Goal: Task Accomplishment & Management: Use online tool/utility

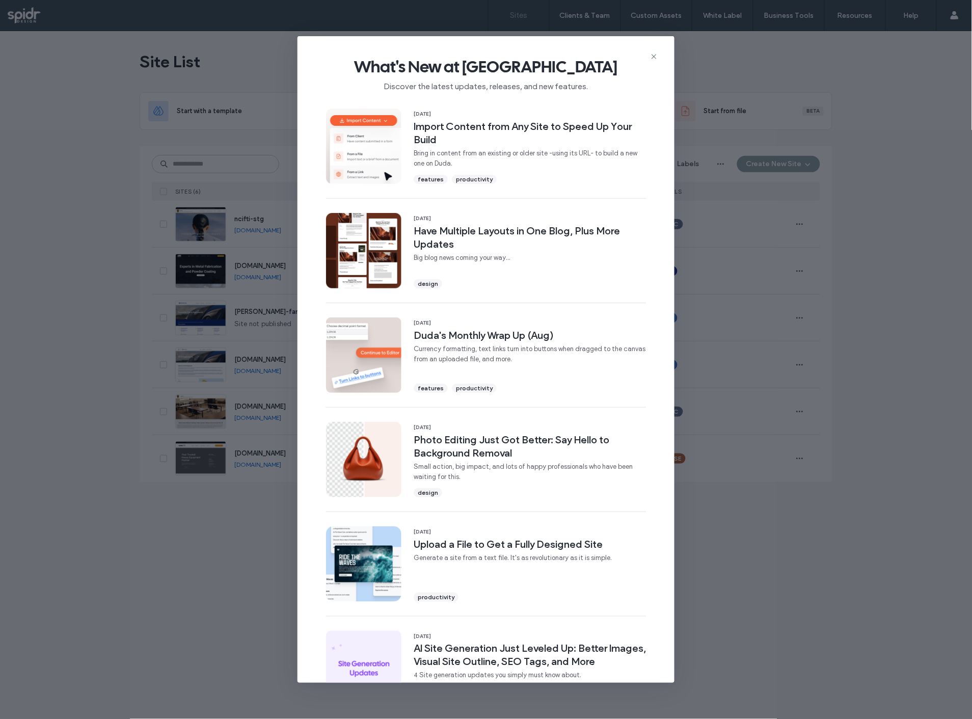
drag, startPoint x: 174, startPoint y: 537, endPoint x: 204, endPoint y: 460, distance: 83.1
click at [175, 538] on div "What's New at Duda Discover the latest updates, releases, and new features. 16 …" at bounding box center [486, 359] width 972 height 719
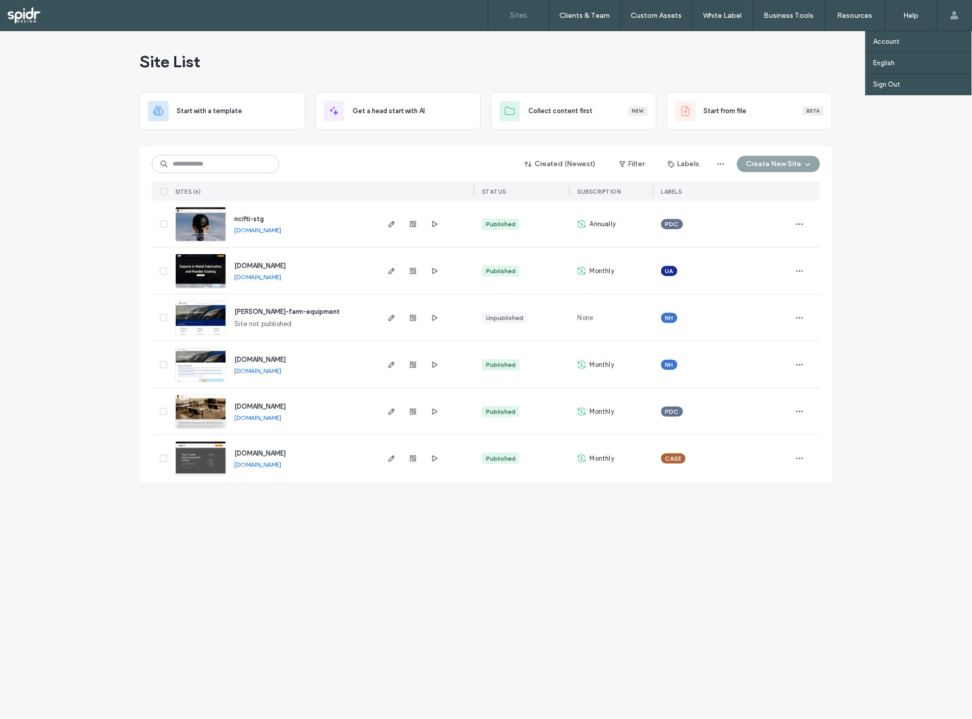
click at [953, 9] on span at bounding box center [955, 15] width 8 height 31
click at [888, 80] on label "Sign Out" at bounding box center [887, 84] width 27 height 8
click at [224, 283] on img at bounding box center [201, 288] width 50 height 69
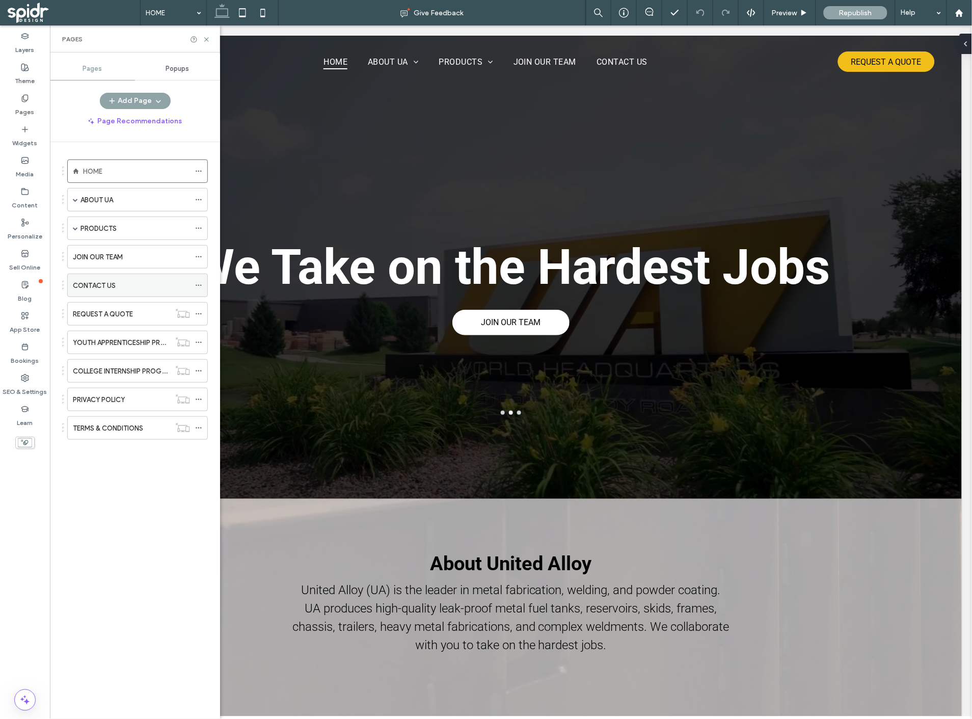
click at [154, 284] on div "CONTACT US" at bounding box center [131, 285] width 117 height 11
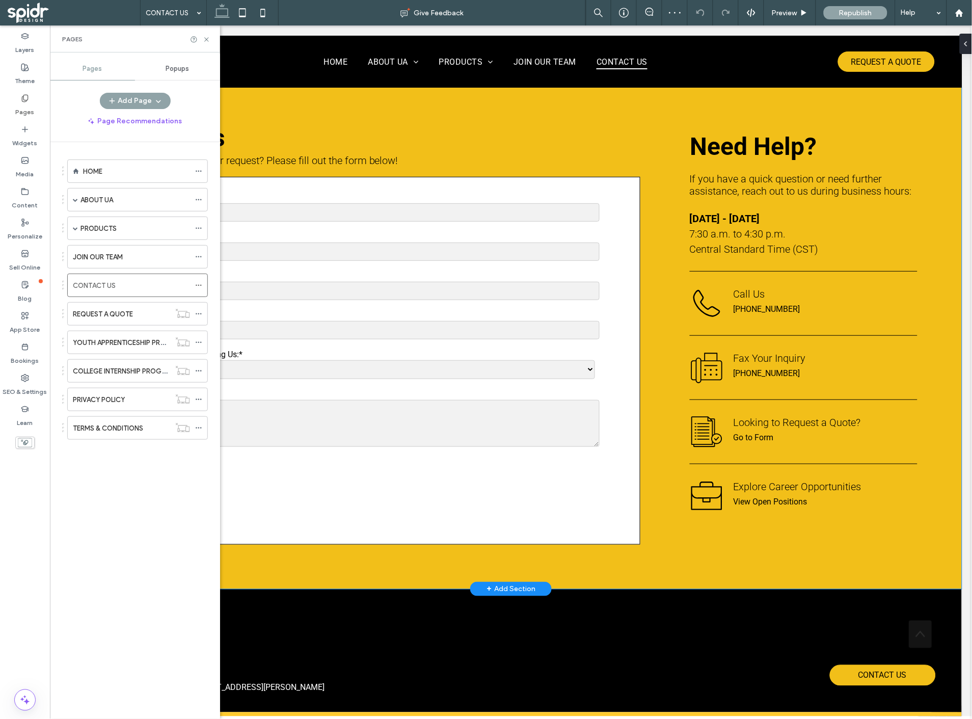
click at [360, 112] on div "**********" at bounding box center [511, 337] width 902 height 501
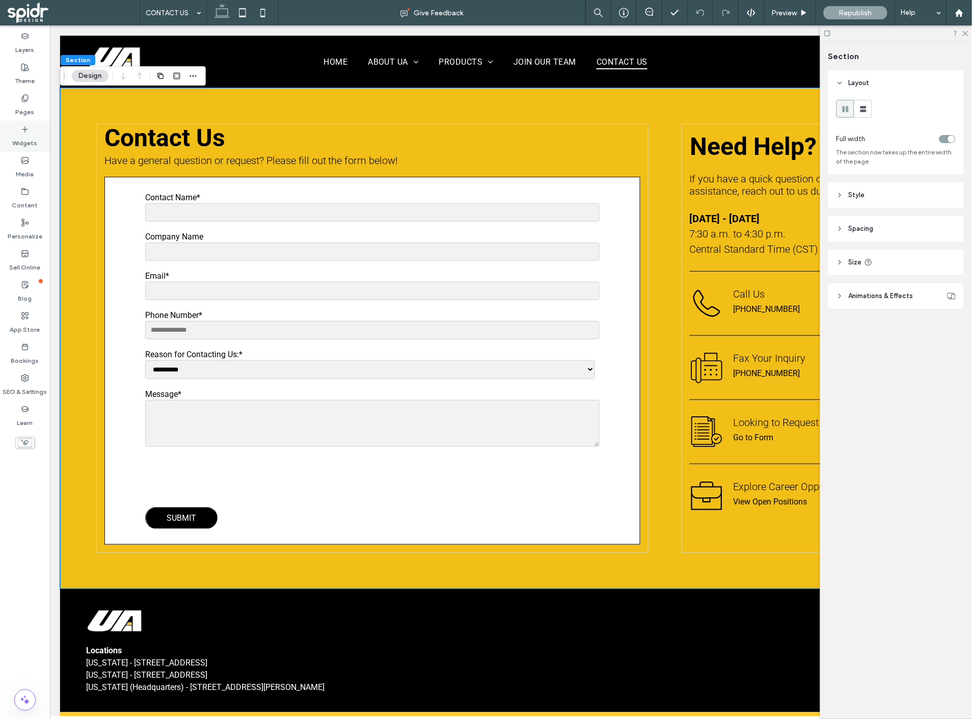
click at [16, 141] on label "Widgets" at bounding box center [25, 140] width 25 height 14
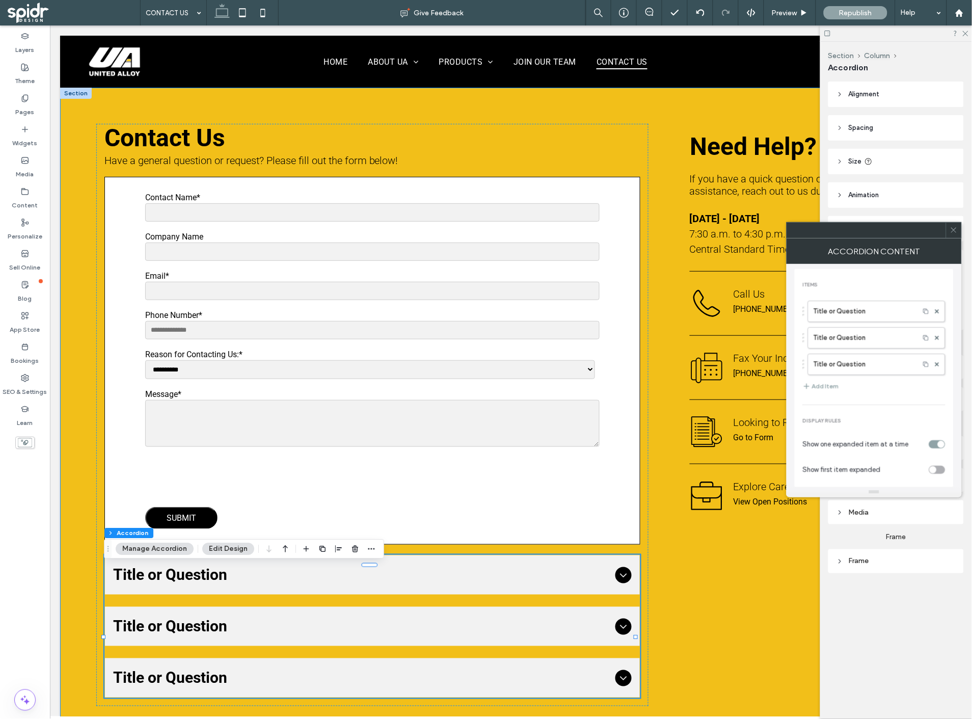
drag, startPoint x: 660, startPoint y: 608, endPoint x: 584, endPoint y: 581, distance: 81.2
click at [660, 608] on div "**********" at bounding box center [511, 414] width 902 height 655
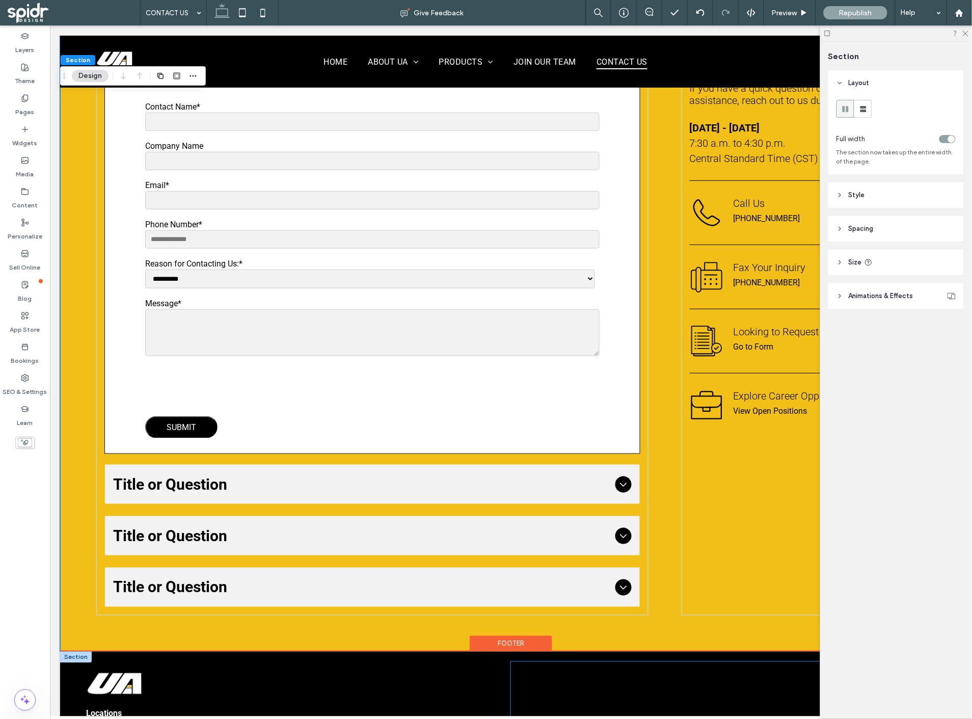
scroll to position [226, 0]
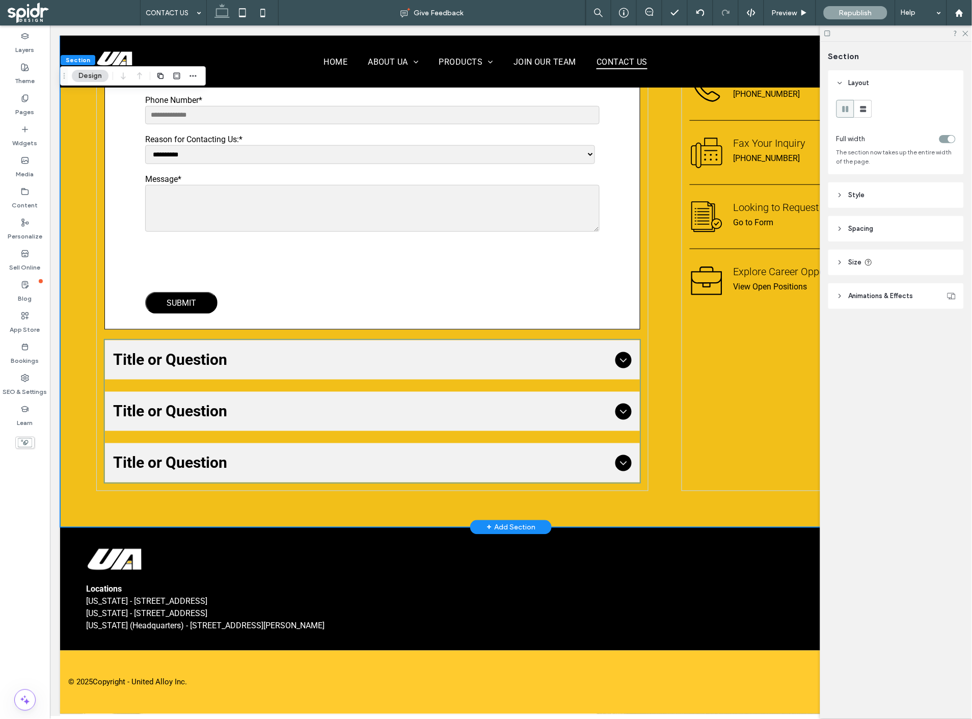
click at [604, 471] on span "Title or Question" at bounding box center [362, 462] width 499 height 23
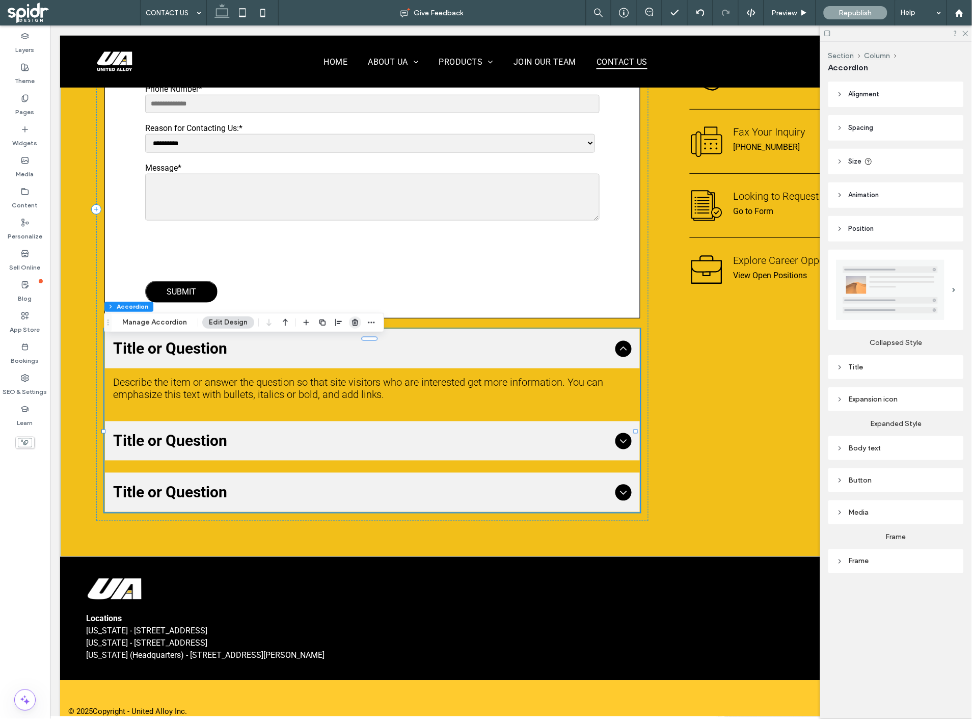
click at [353, 325] on icon "button" at bounding box center [355, 322] width 8 height 8
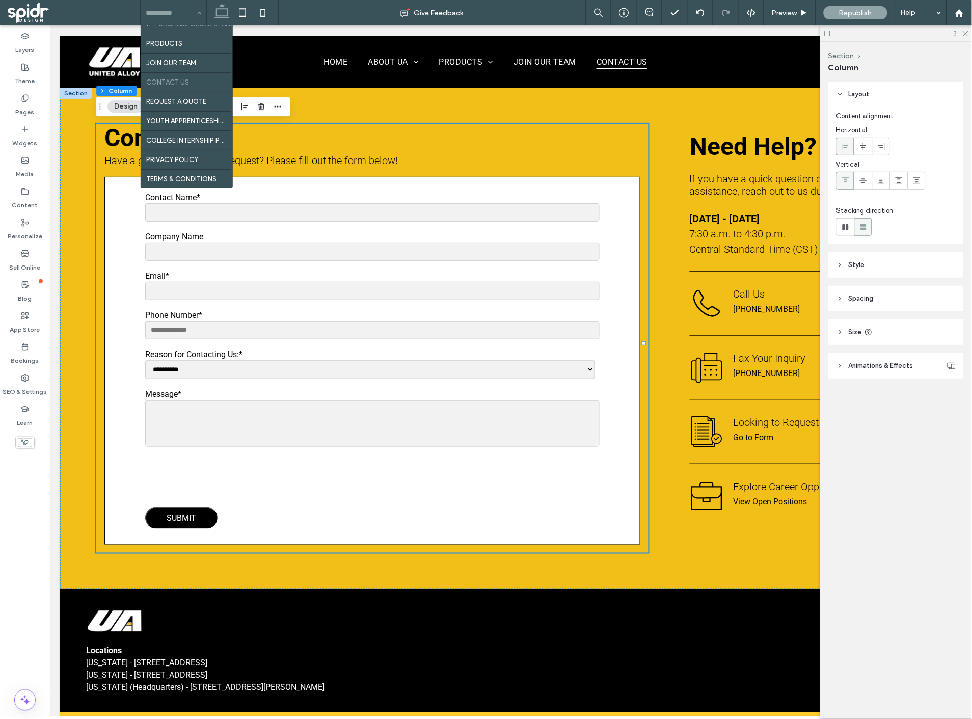
scroll to position [112, 0]
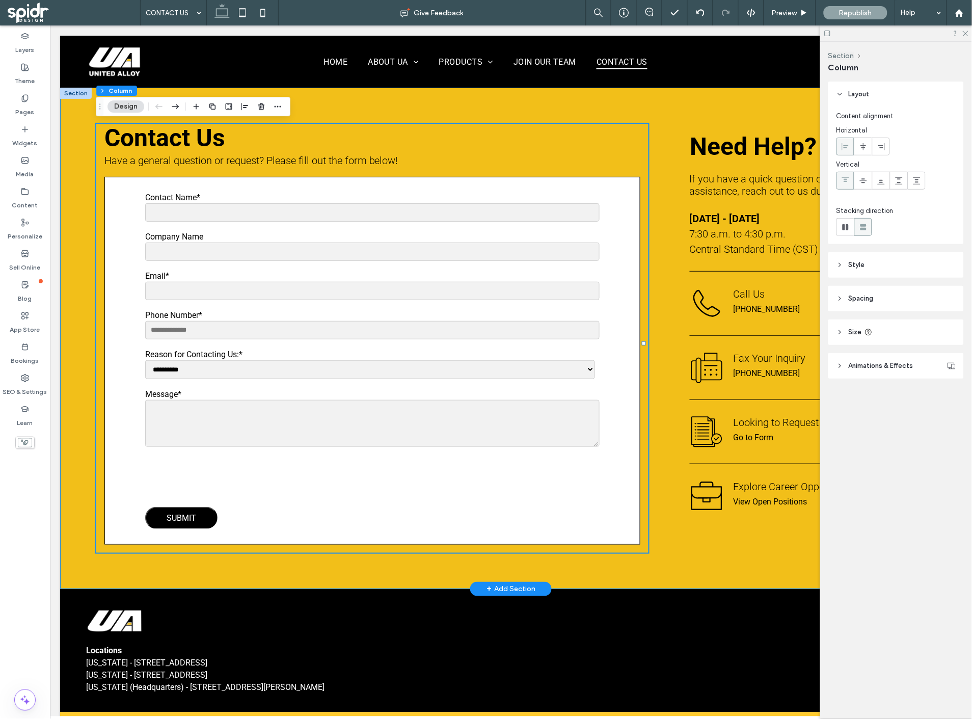
click at [645, 551] on div "**********" at bounding box center [511, 337] width 902 height 501
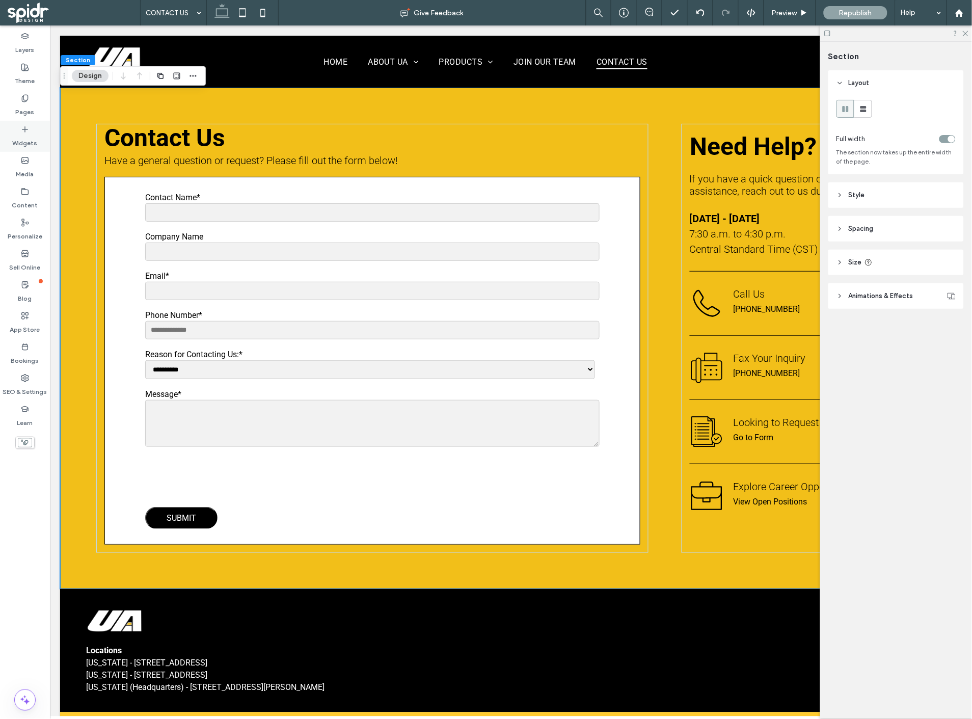
drag, startPoint x: 29, startPoint y: 131, endPoint x: 15, endPoint y: 123, distance: 15.7
click at [15, 123] on div "Widgets" at bounding box center [25, 136] width 50 height 31
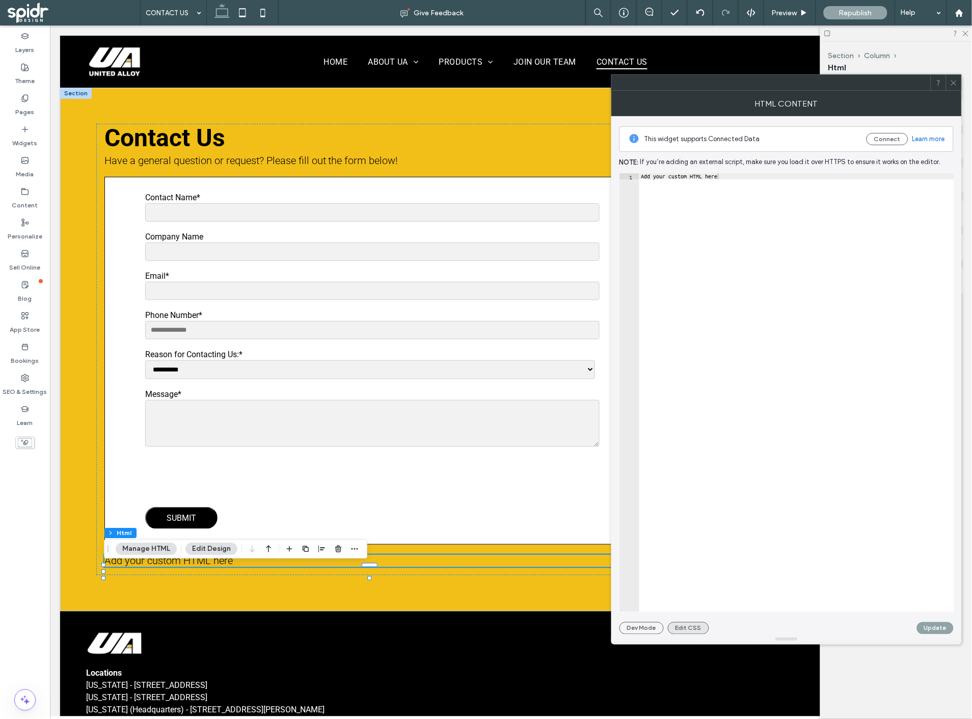
click at [702, 631] on button "Edit CSS" at bounding box center [688, 628] width 41 height 12
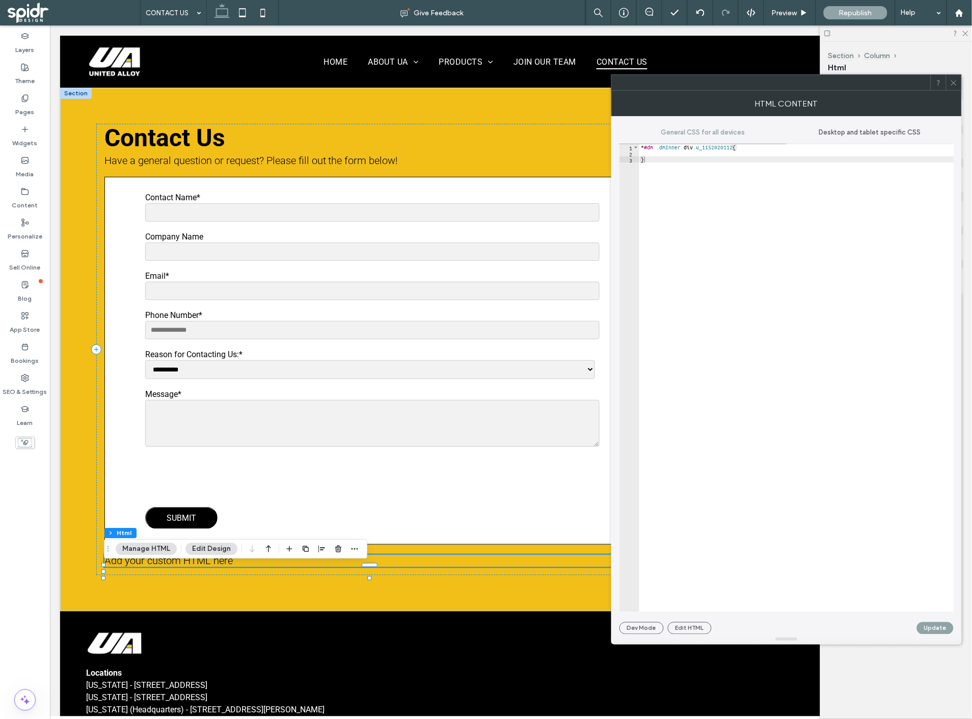
click at [952, 85] on icon at bounding box center [954, 83] width 8 height 8
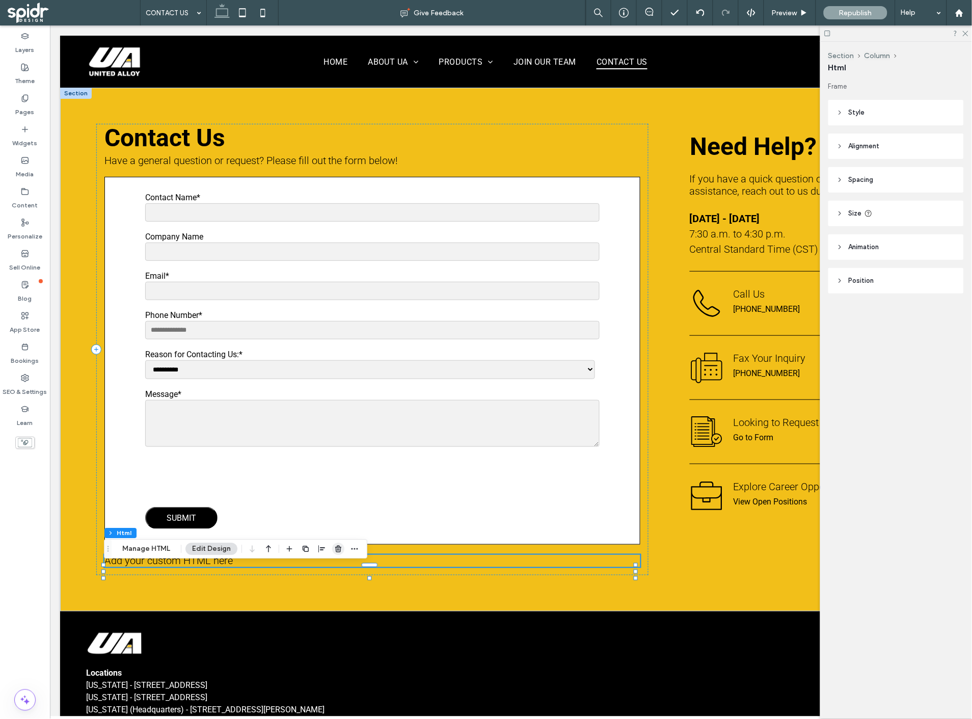
click at [337, 549] on icon "button" at bounding box center [338, 549] width 8 height 8
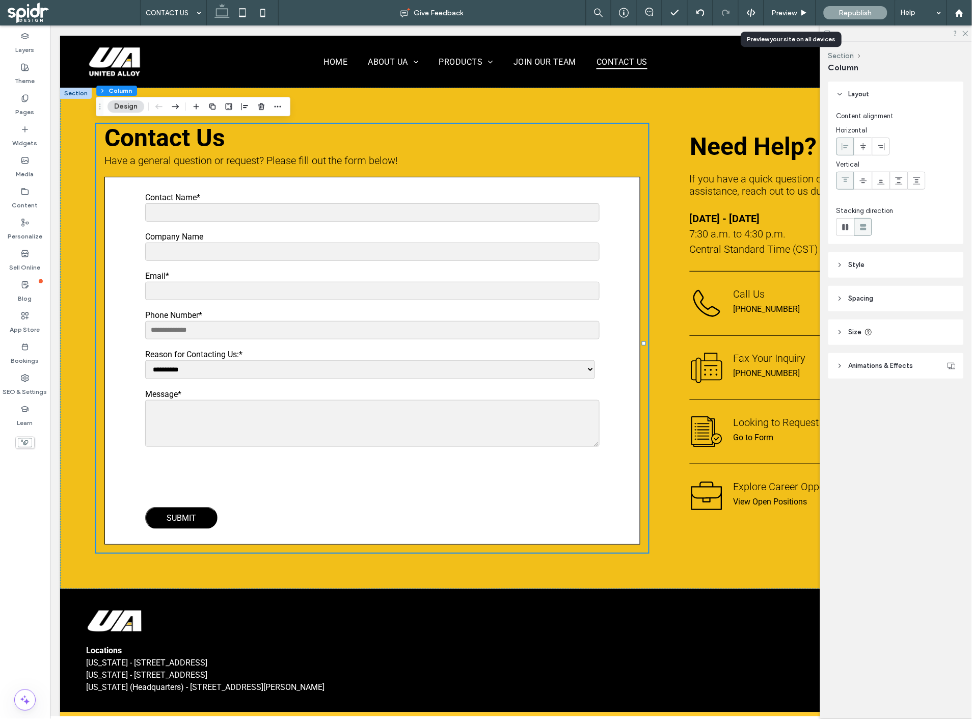
drag, startPoint x: 786, startPoint y: 20, endPoint x: 789, endPoint y: 42, distance: 22.1
click at [786, 20] on div "Preview" at bounding box center [790, 12] width 52 height 25
click at [791, 18] on div "Preview" at bounding box center [790, 12] width 52 height 25
click at [788, 19] on div "Preview" at bounding box center [790, 12] width 52 height 25
